Goal: Task Accomplishment & Management: Use online tool/utility

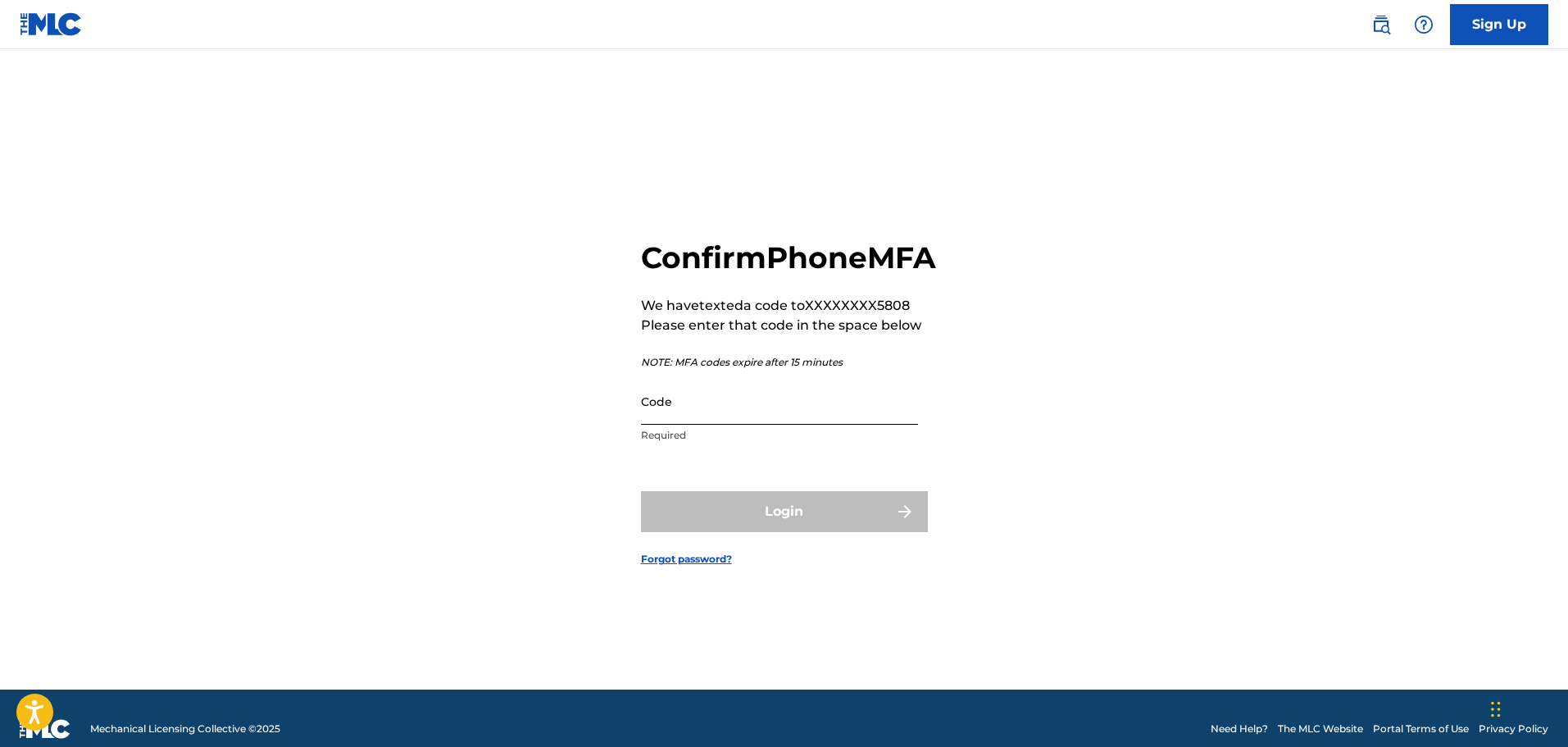
click at [712, 416] on input "Code" at bounding box center [779, 401] width 277 height 47
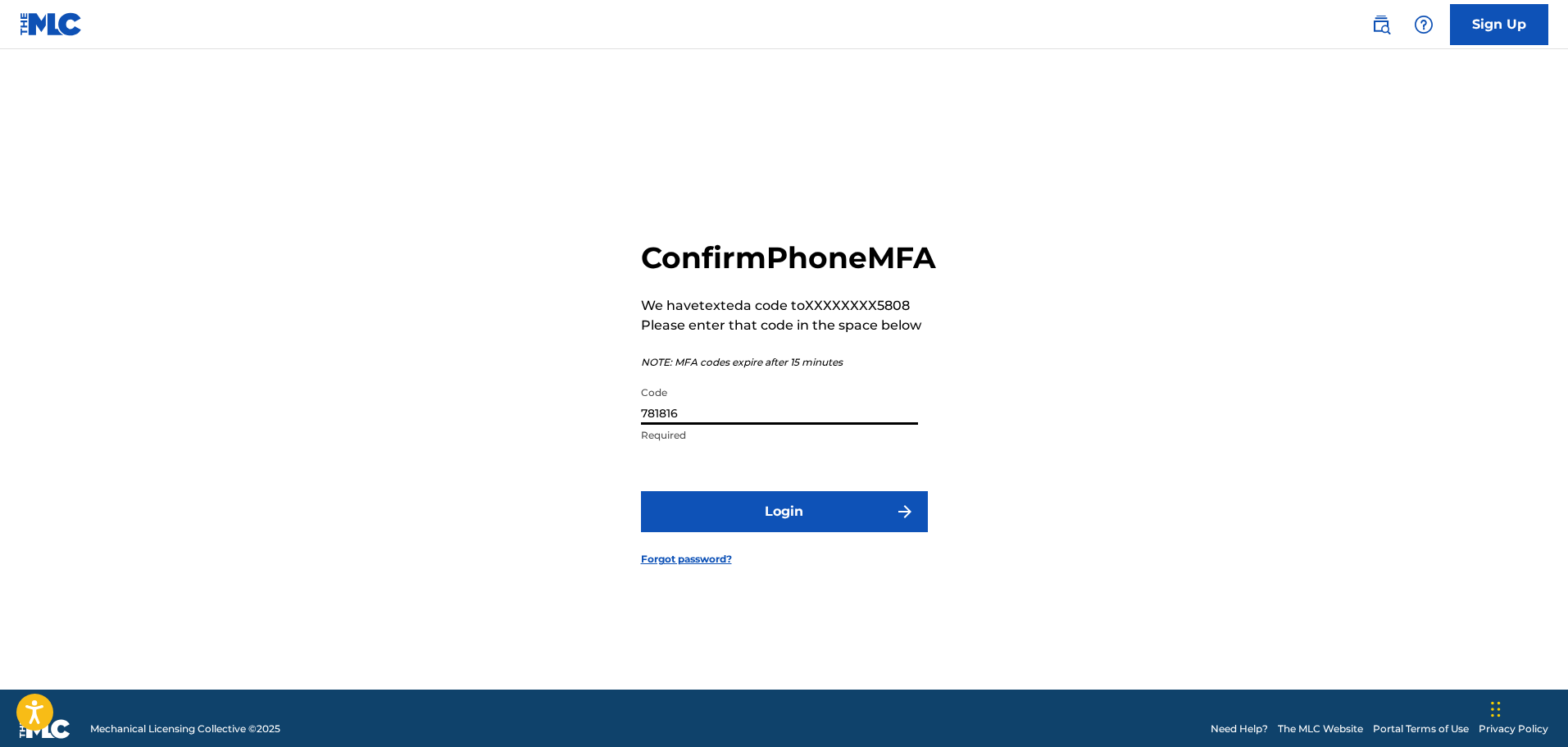
type input "781816"
click at [641, 491] on button "Login" at bounding box center [784, 511] width 287 height 41
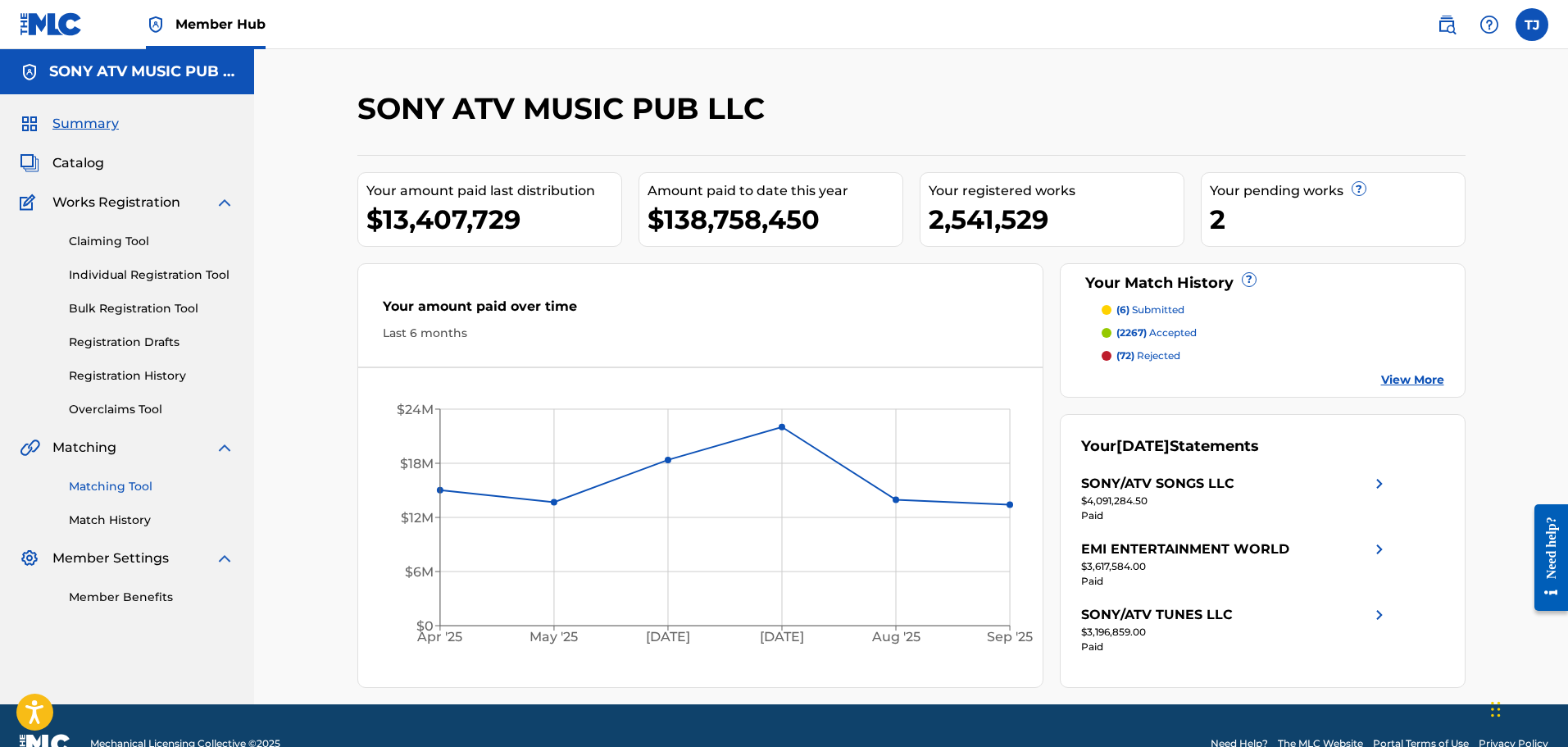
click at [137, 489] on link "Matching Tool" at bounding box center [151, 486] width 166 height 17
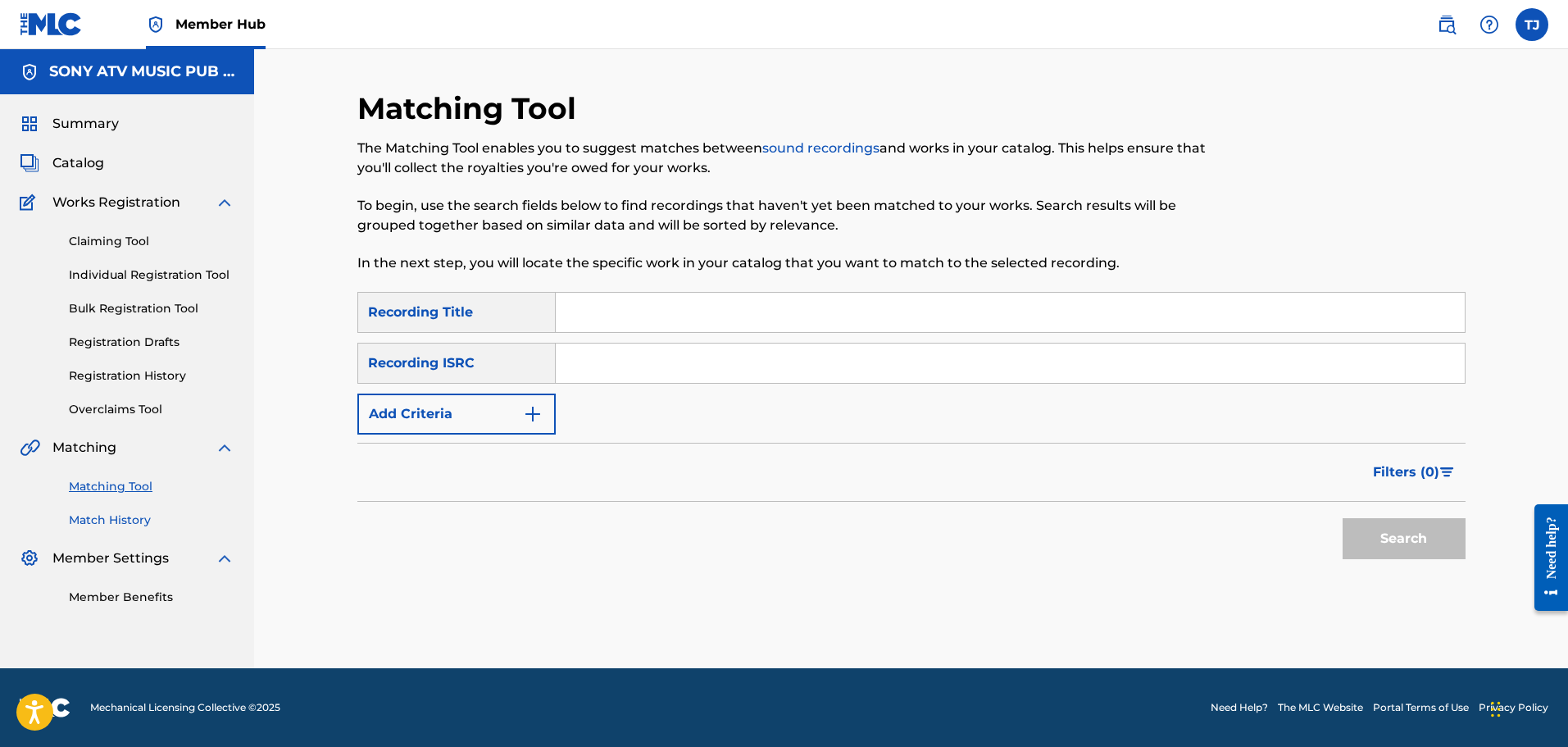
click at [131, 520] on link "Match History" at bounding box center [151, 521] width 166 height 17
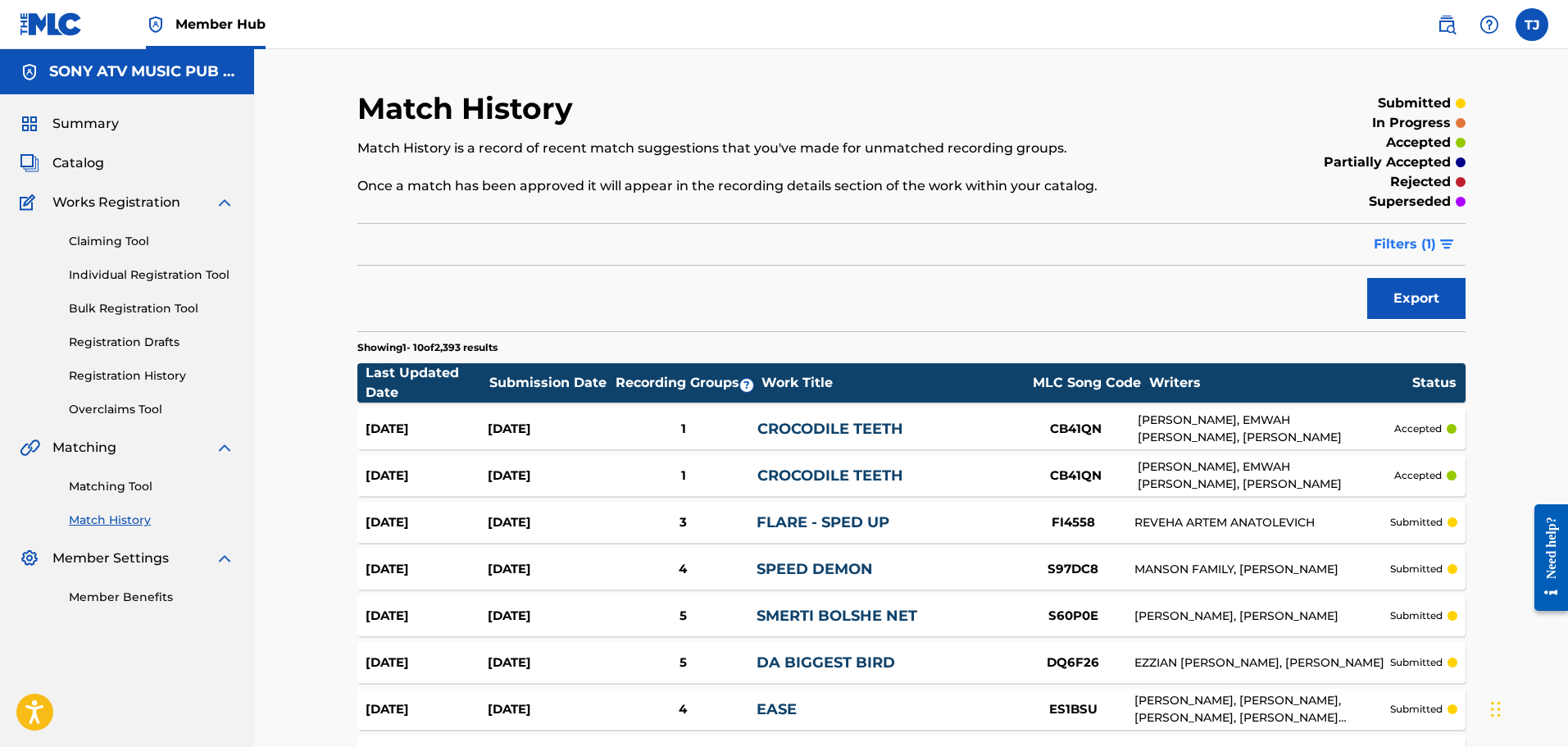
click at [1439, 239] on button "Filters ( 1 )" at bounding box center [1415, 244] width 102 height 41
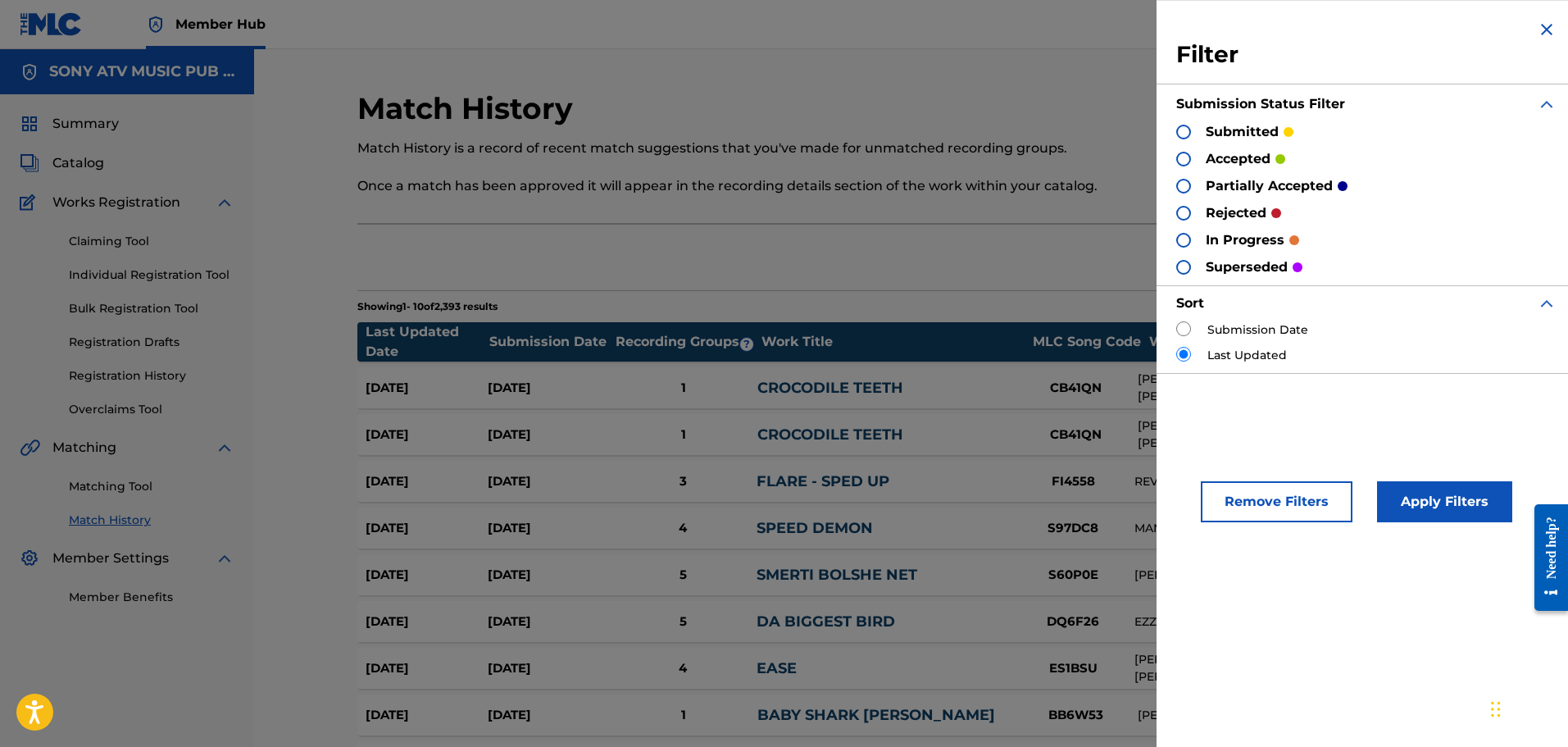
click at [990, 149] on p "Match History is a record of recent match suggestions that you've made for unma…" at bounding box center [784, 149] width 853 height 20
click at [1540, 29] on img at bounding box center [1546, 30] width 20 height 20
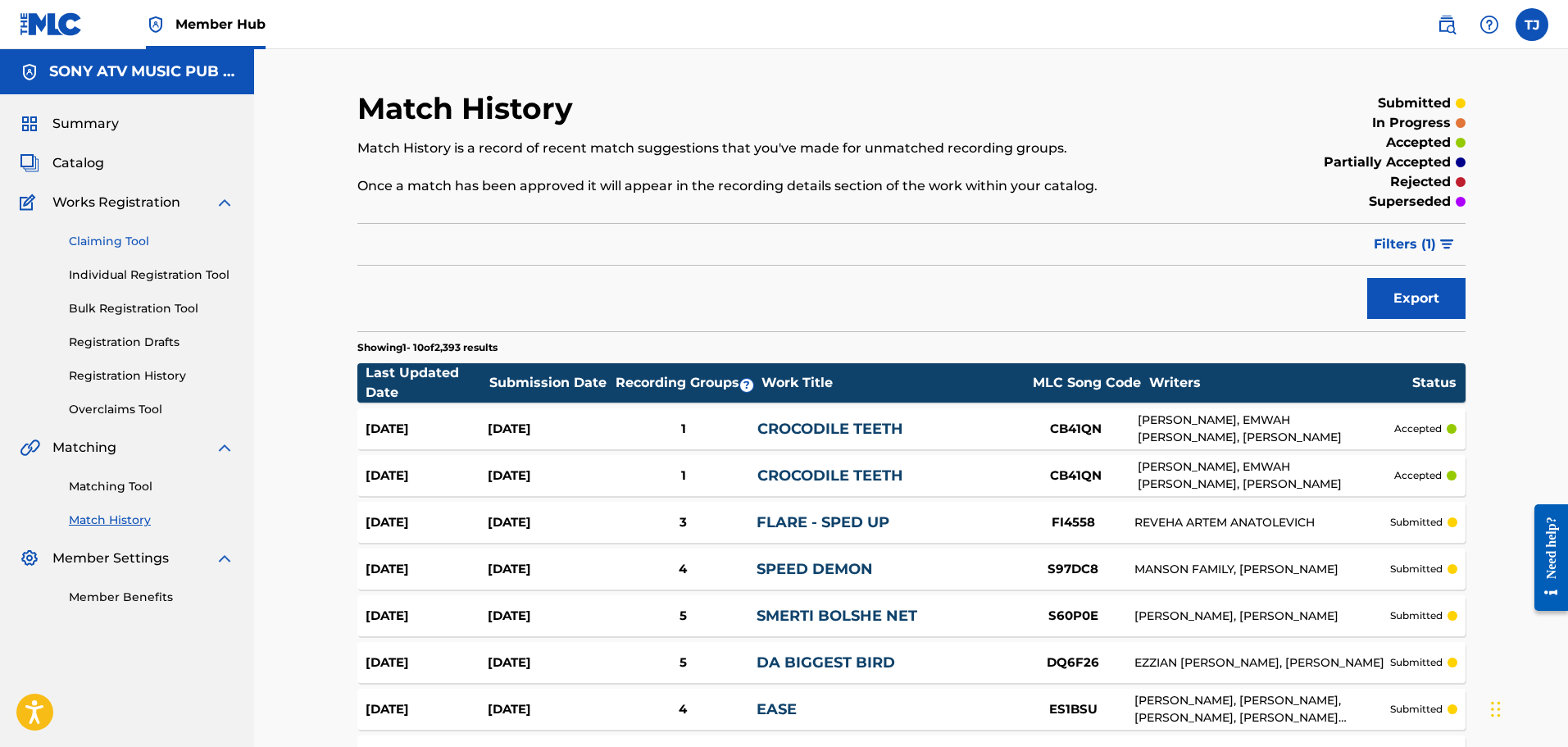
click at [133, 242] on link "Claiming Tool" at bounding box center [151, 242] width 166 height 17
